Goal: Find contact information: Find contact information

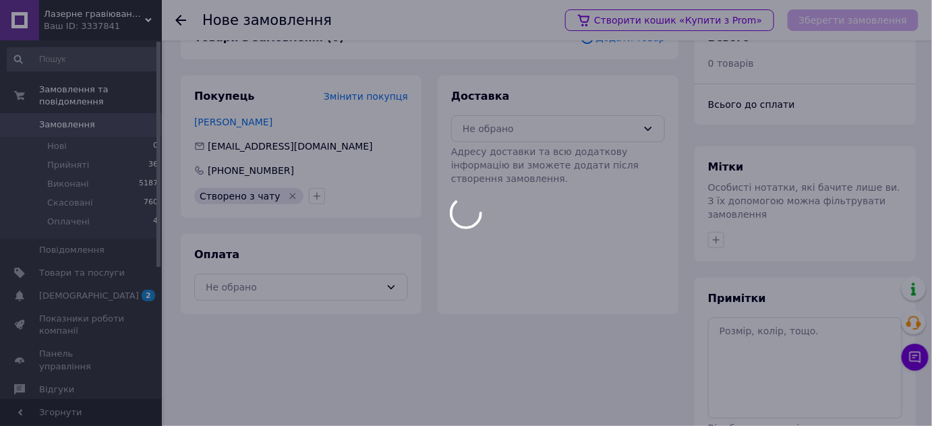
scroll to position [61, 0]
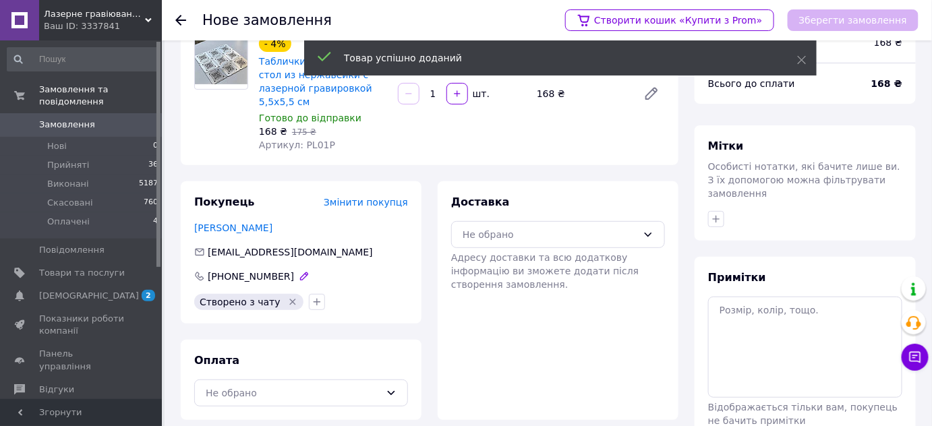
click at [237, 271] on span "[PHONE_NUMBER]" at bounding box center [251, 276] width 86 height 11
drag, startPoint x: 237, startPoint y: 265, endPoint x: 473, endPoint y: 107, distance: 284.0
click at [237, 271] on span "[PHONE_NUMBER]" at bounding box center [251, 276] width 86 height 11
copy span "380974455590"
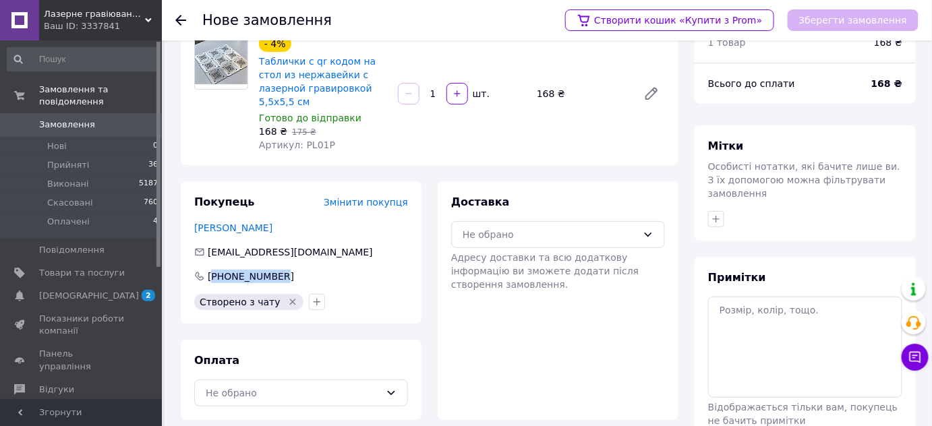
copy span "380974455590"
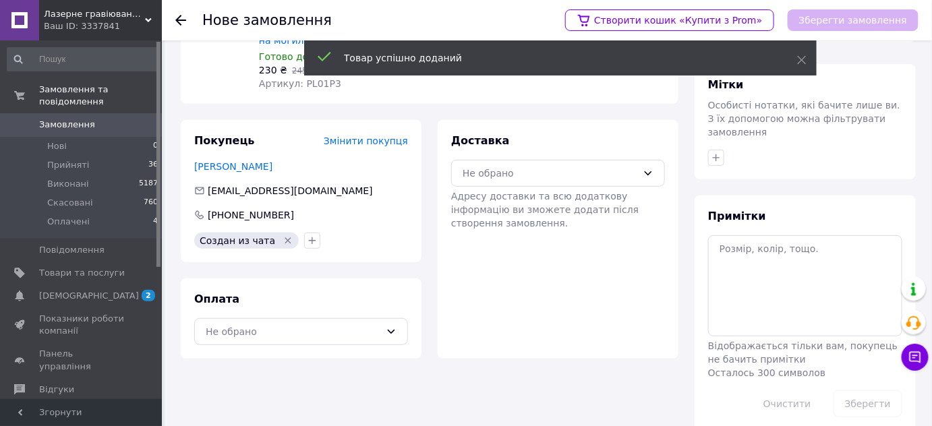
scroll to position [128, 0]
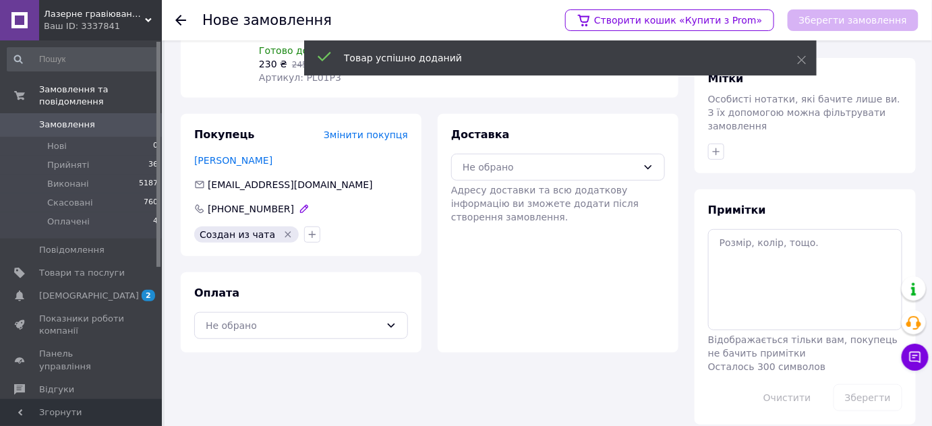
click at [262, 204] on span "[PHONE_NUMBER]" at bounding box center [251, 209] width 86 height 11
copy span "380978380562"
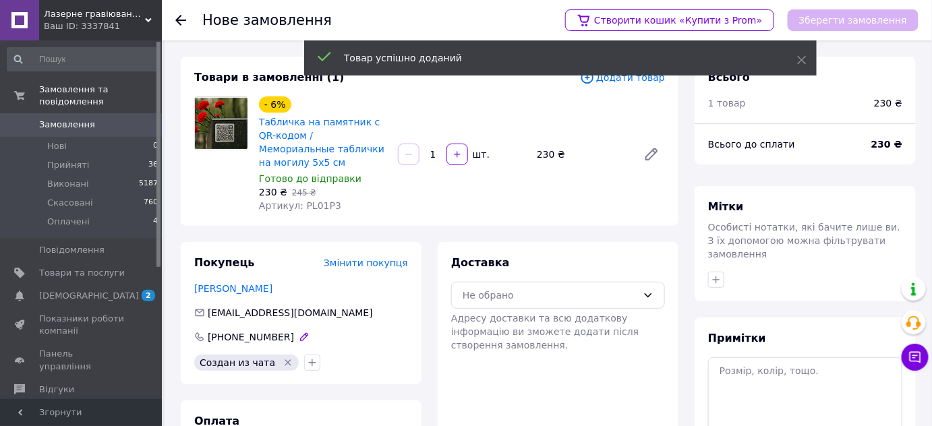
click at [239, 332] on span "[PHONE_NUMBER]" at bounding box center [251, 337] width 86 height 11
copy span "380978380562"
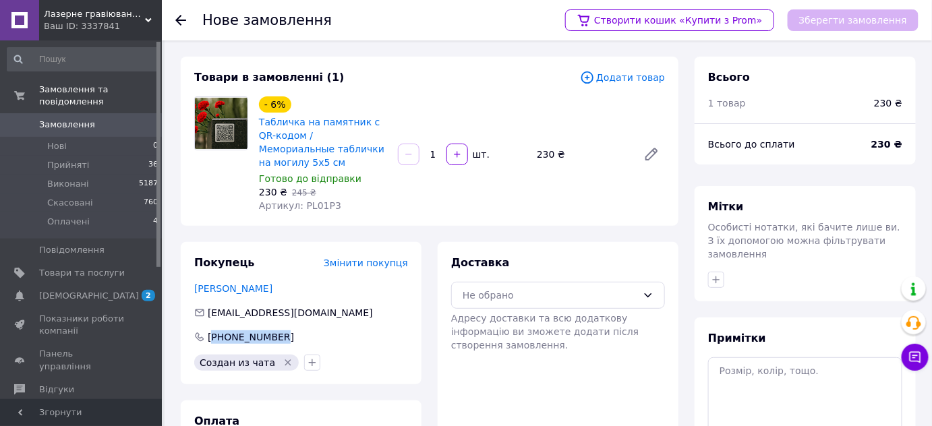
copy span "380978380562"
